Goal: Task Accomplishment & Management: Use online tool/utility

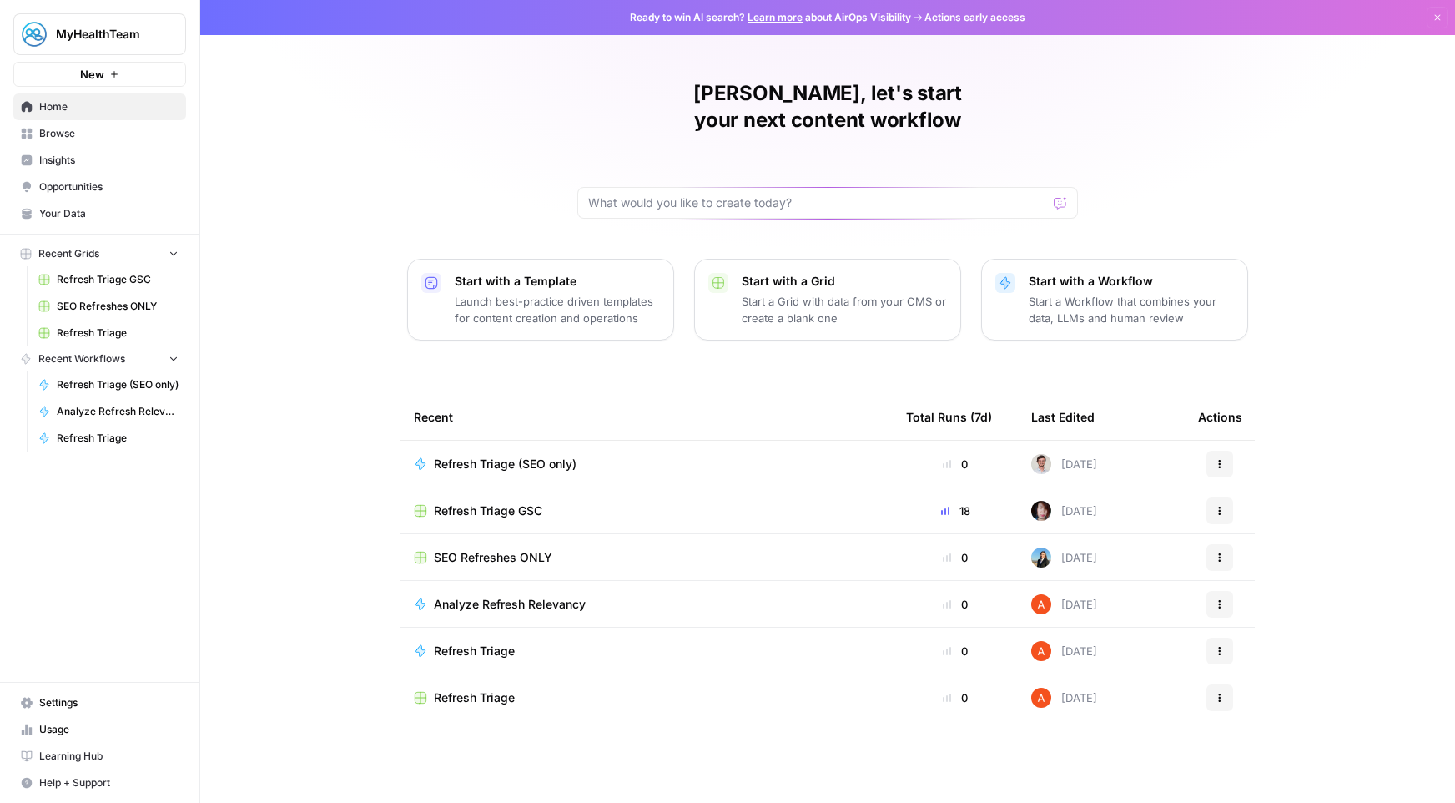
click at [626, 456] on div "Refresh Triage (SEO only)" at bounding box center [647, 464] width 466 height 17
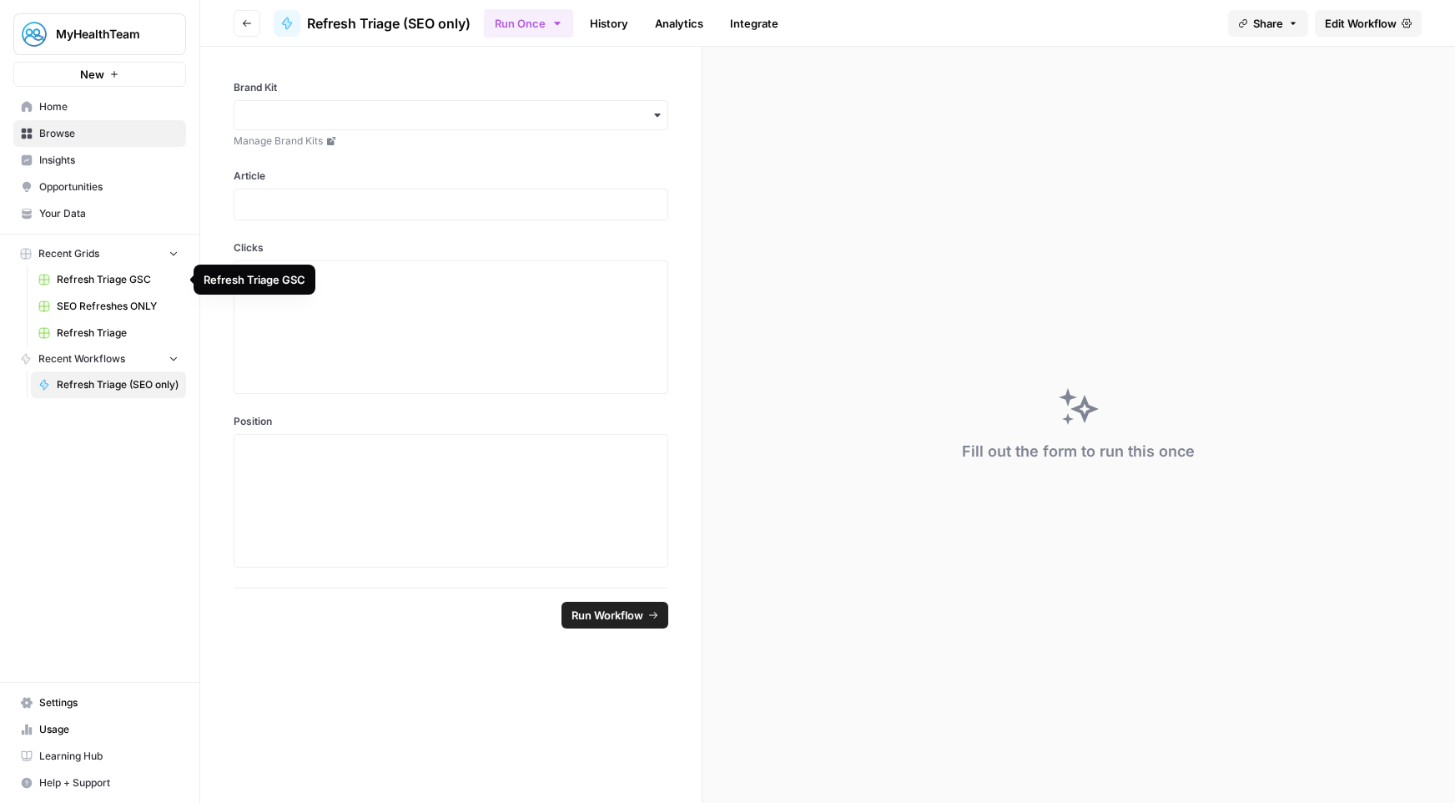
click at [93, 309] on span "SEO Refreshes ONLY" at bounding box center [118, 306] width 122 height 15
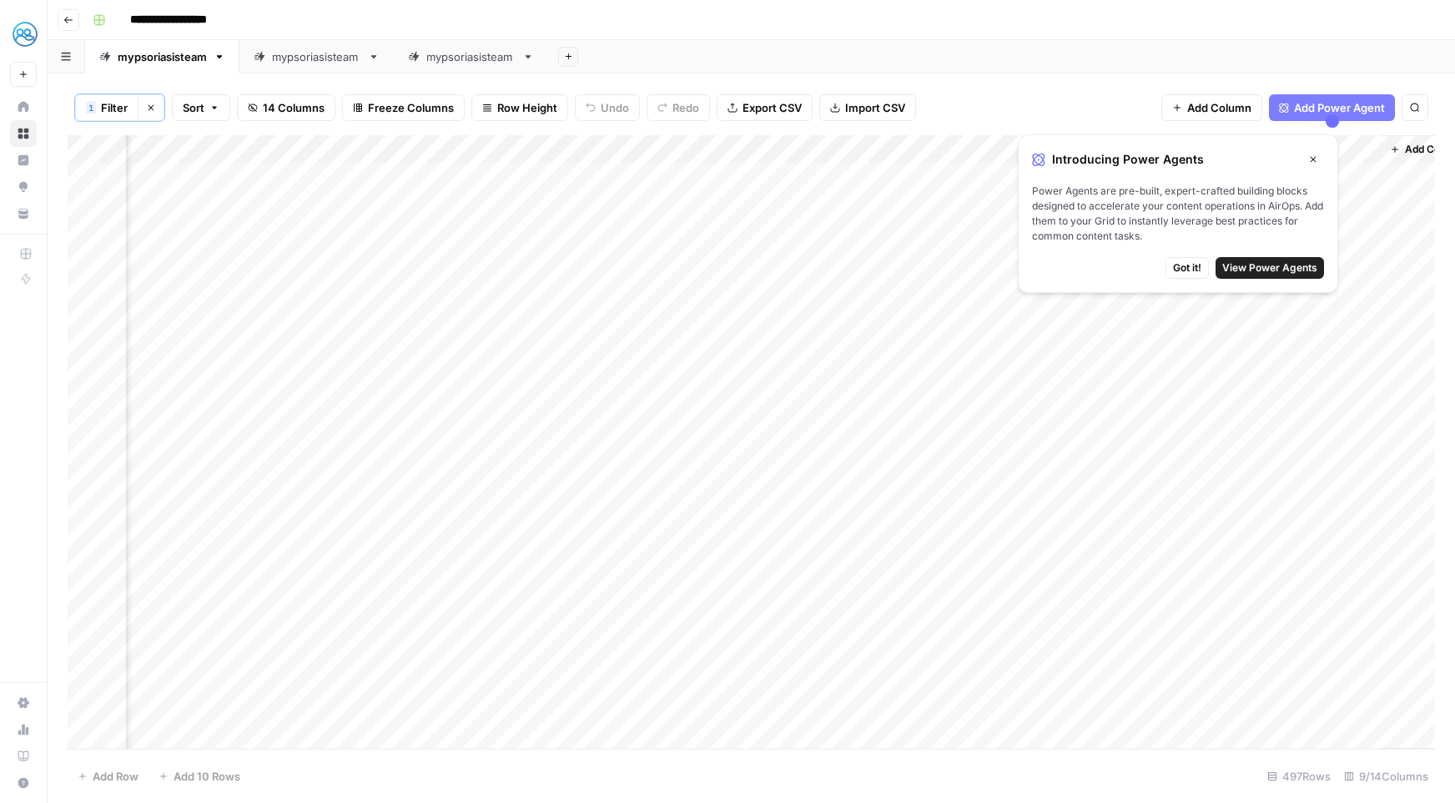
scroll to position [0, 289]
click at [956, 349] on div "Add Column" at bounding box center [752, 441] width 1368 height 613
click at [1007, 345] on div "Add Column" at bounding box center [752, 441] width 1368 height 613
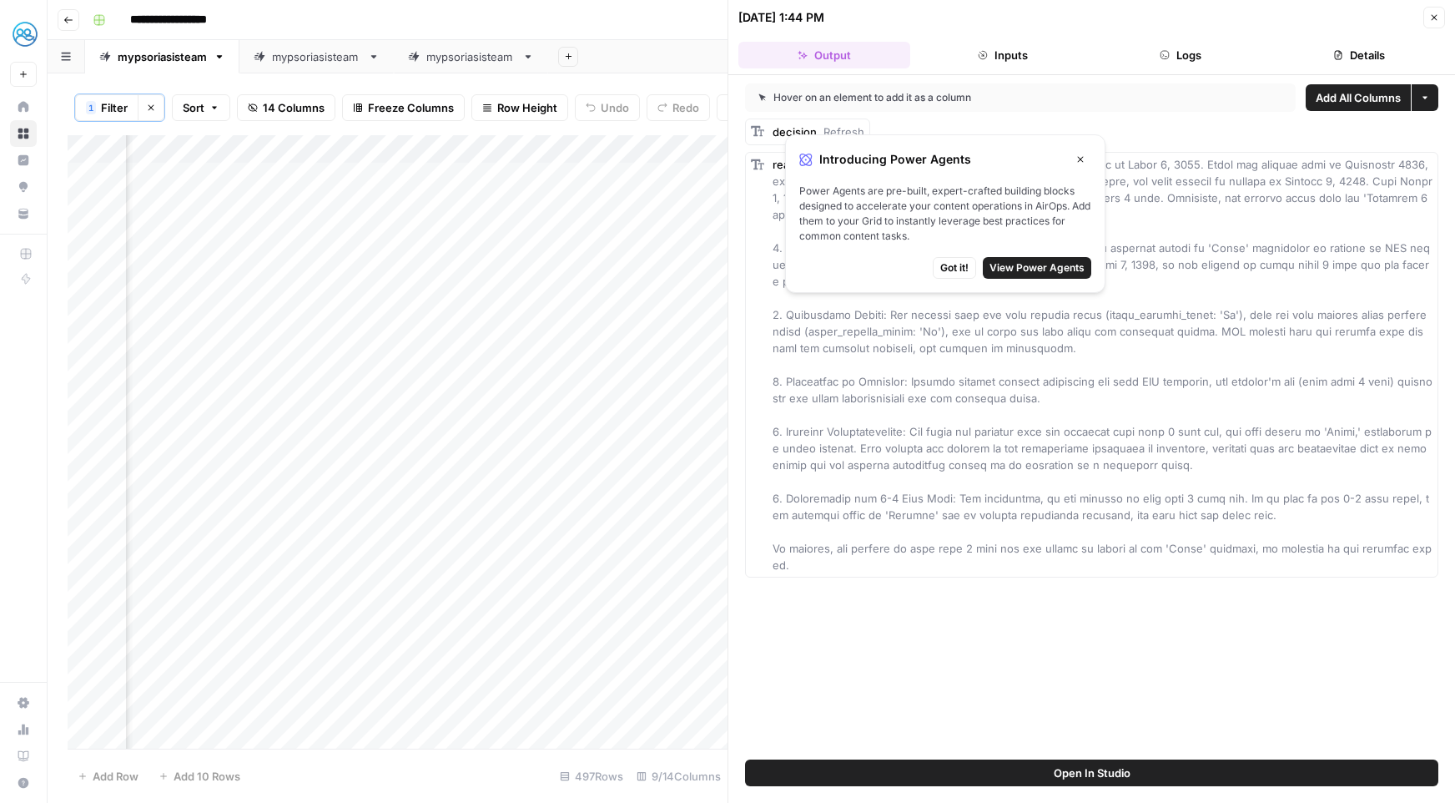
click at [964, 271] on span "Got it!" at bounding box center [955, 267] width 28 height 15
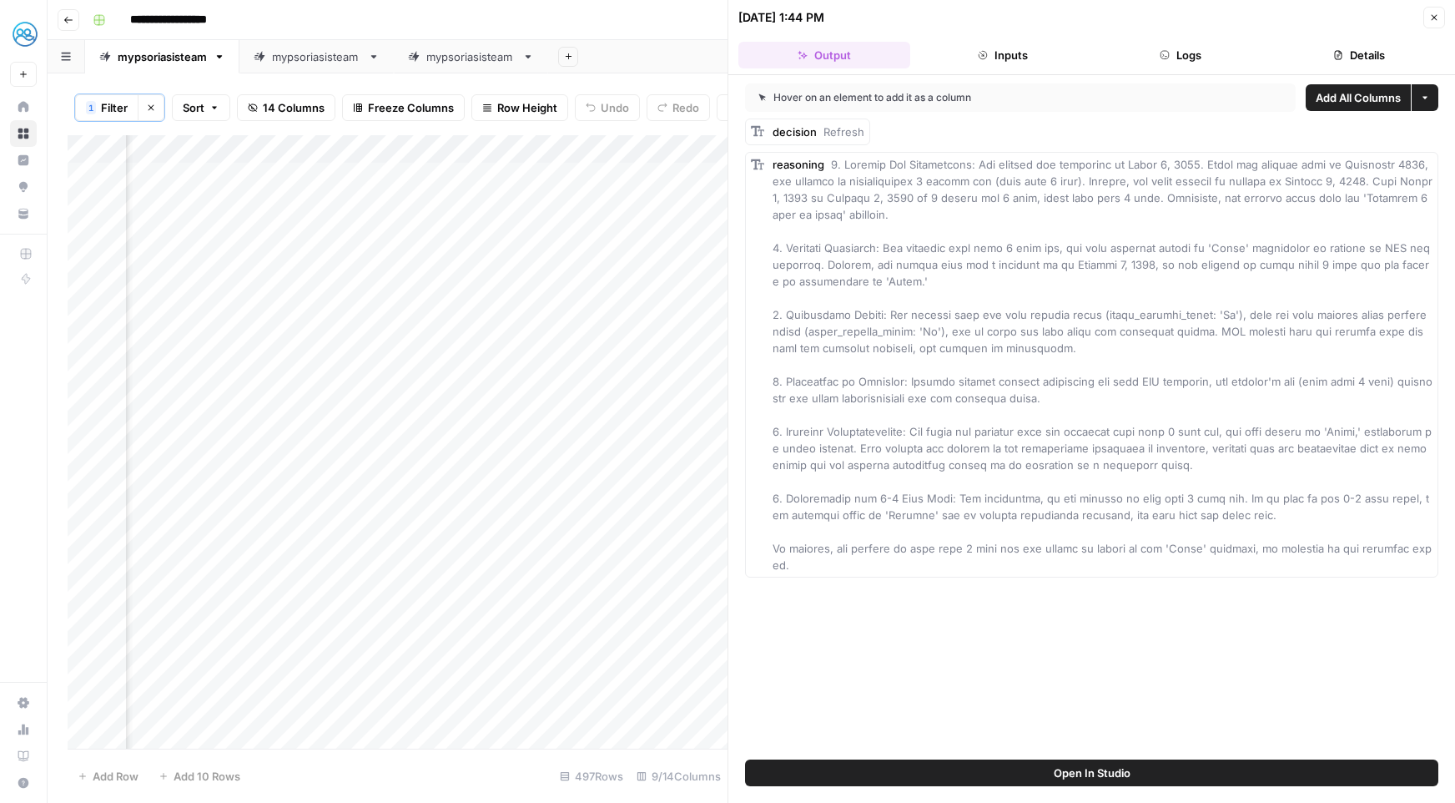
scroll to position [0, 719]
click at [557, 404] on div "Add Column" at bounding box center [398, 441] width 660 height 613
click at [576, 402] on div "Add Column" at bounding box center [398, 441] width 660 height 613
